Goal: Task Accomplishment & Management: Use online tool/utility

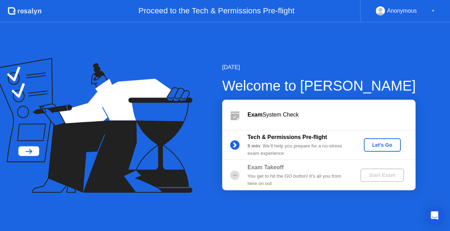
click at [384, 145] on div "Let's Go" at bounding box center [381, 145] width 31 height 6
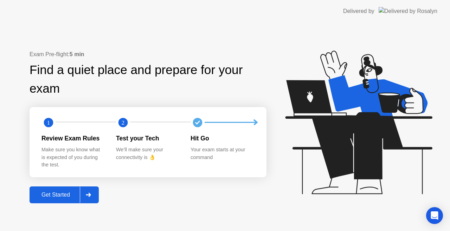
click at [54, 192] on div "Get Started" at bounding box center [56, 195] width 48 height 6
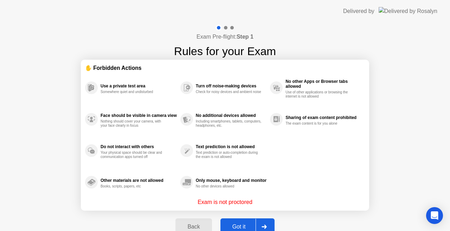
click at [248, 221] on button "Got it" at bounding box center [247, 226] width 54 height 17
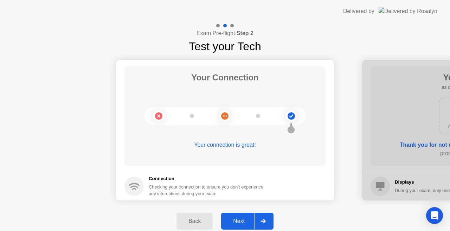
click at [244, 219] on div "Next" at bounding box center [238, 221] width 31 height 6
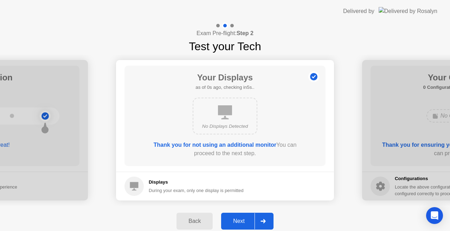
click at [244, 219] on div "Next" at bounding box center [238, 221] width 31 height 6
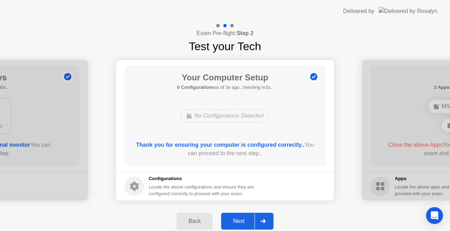
drag, startPoint x: 45, startPoint y: 134, endPoint x: 166, endPoint y: 133, distance: 120.8
click at [246, 224] on div "Next" at bounding box center [238, 221] width 31 height 6
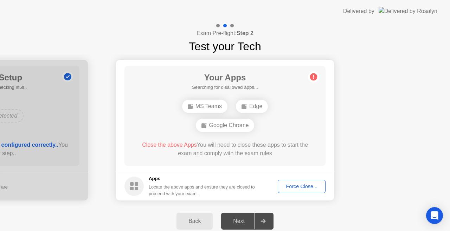
click at [304, 182] on button "Force Close..." at bounding box center [302, 186] width 48 height 13
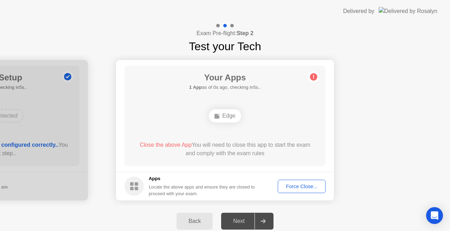
click at [306, 180] on button "Force Close..." at bounding box center [302, 186] width 48 height 13
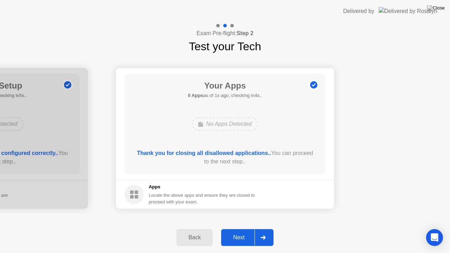
click at [237, 230] on button "Next" at bounding box center [247, 237] width 52 height 17
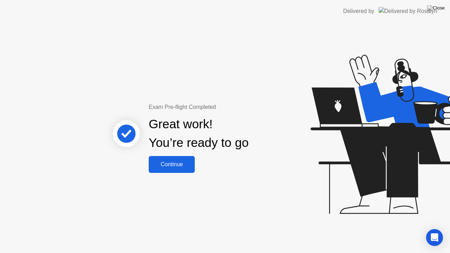
click at [173, 164] on div "Continue" at bounding box center [172, 164] width 42 height 6
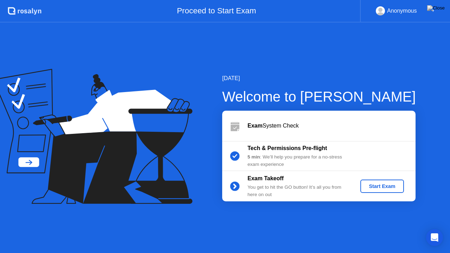
click at [368, 184] on div "Start Exam" at bounding box center [382, 186] width 38 height 6
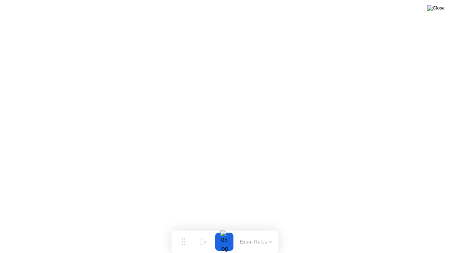
click at [438, 10] on img at bounding box center [436, 8] width 18 height 6
